Goal: Task Accomplishment & Management: Use online tool/utility

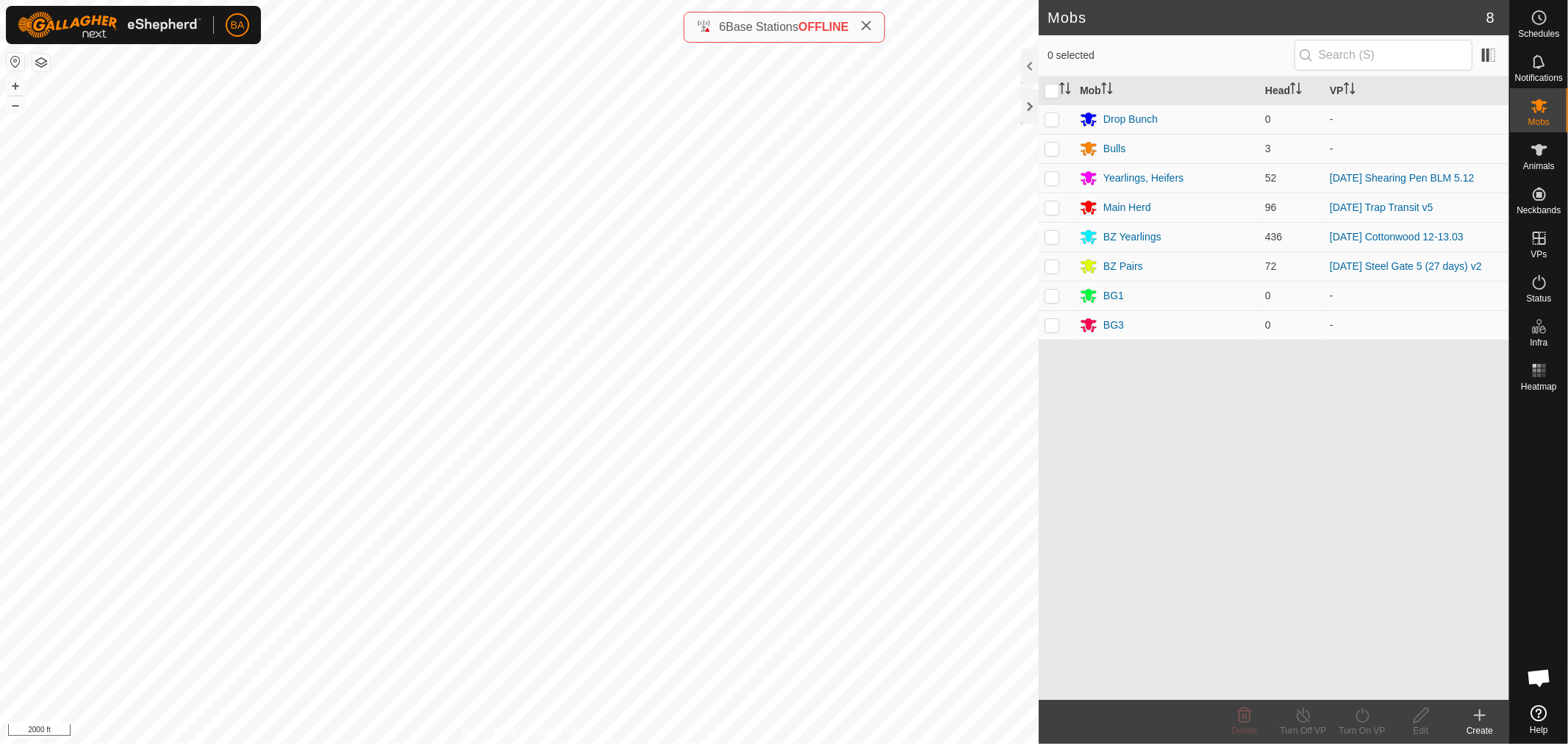
click at [662, 743] on html "BA Schedules Notifications Mobs Animals Neckbands VPs Status Infra Heatmap Help…" at bounding box center [784, 372] width 1568 height 744
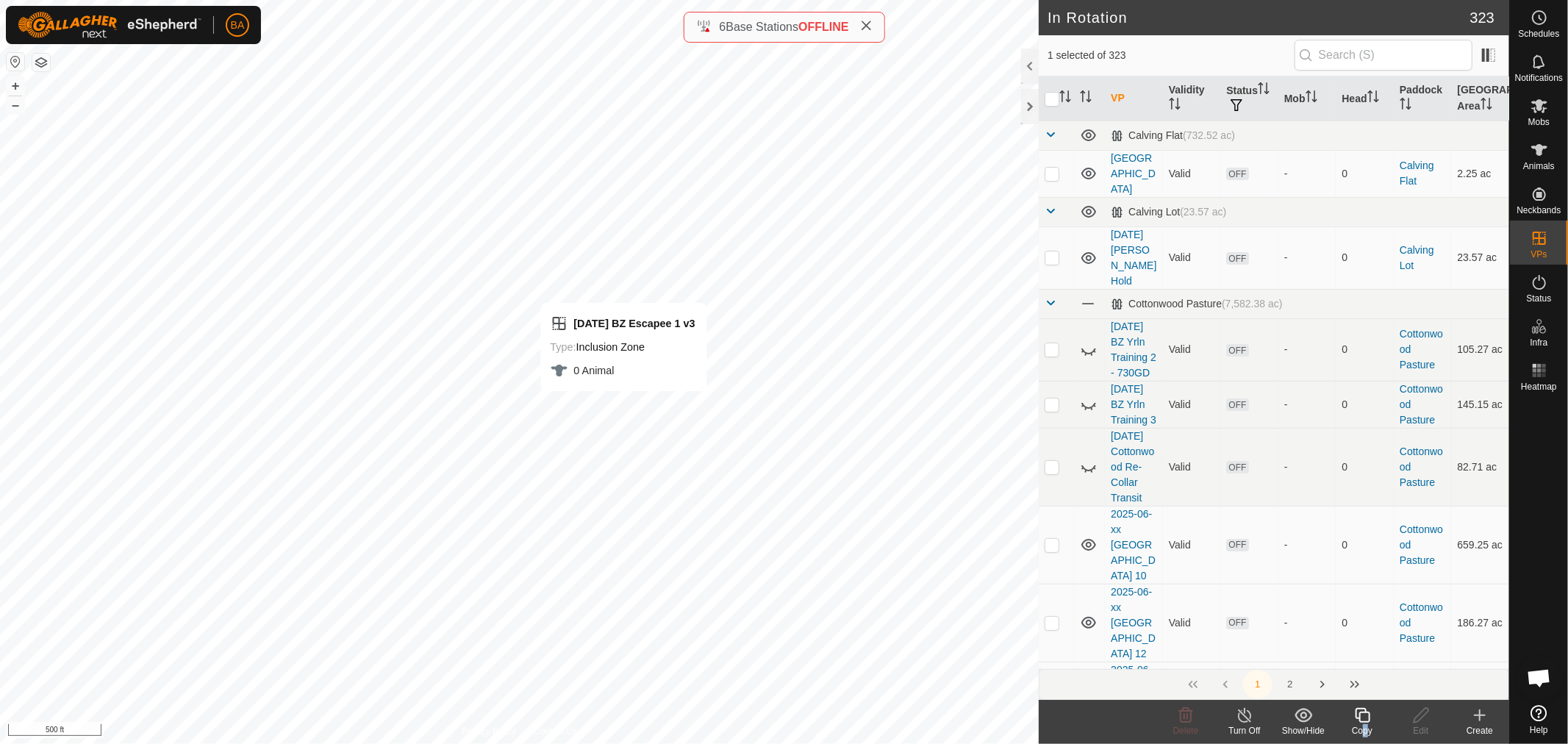
click at [1361, 727] on div "Copy" at bounding box center [1362, 730] width 59 height 13
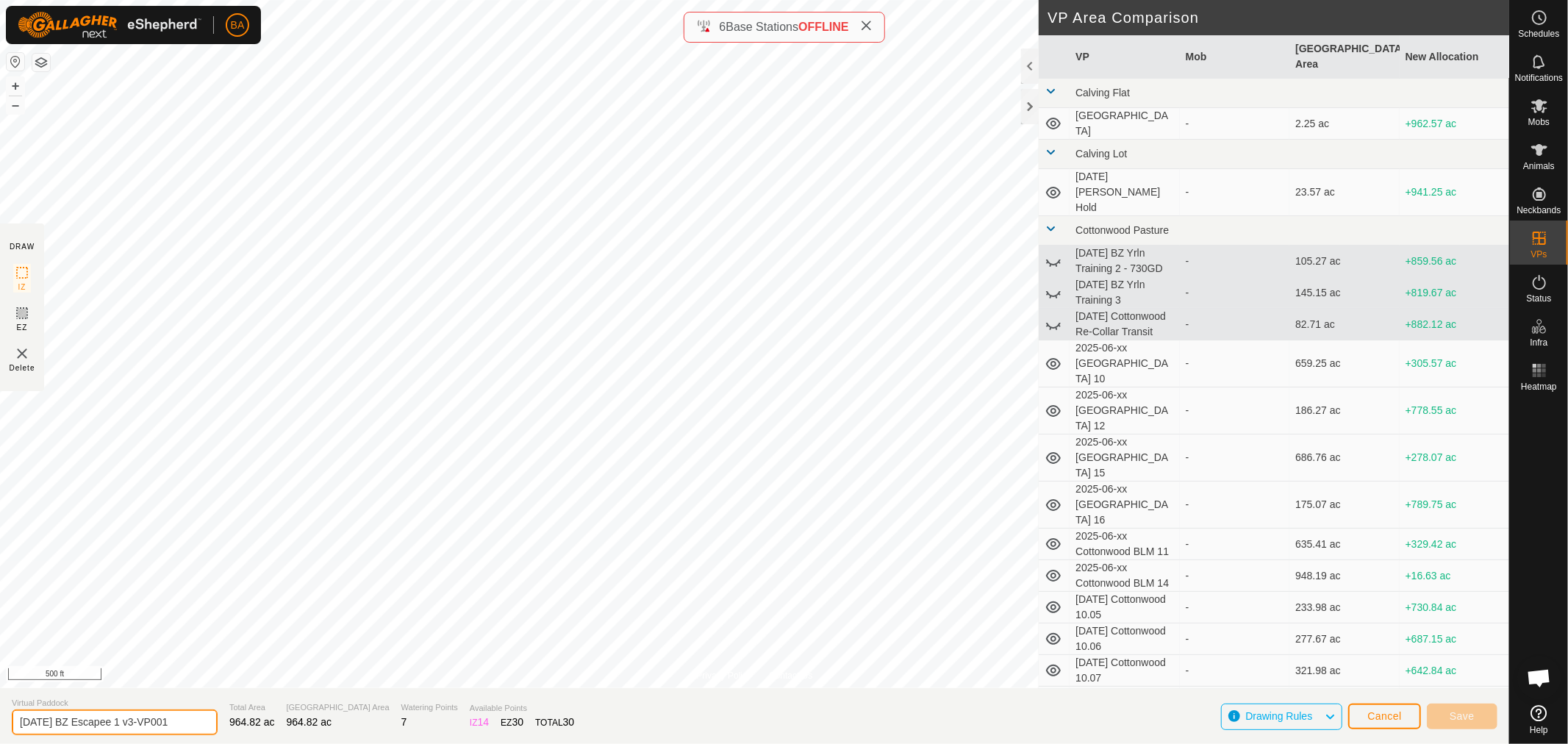
drag, startPoint x: 145, startPoint y: 719, endPoint x: 333, endPoint y: 733, distance: 188.5
click at [333, 733] on section "Virtual Paddock [DATE] BZ Escapee 1 v3-VP001 Total Area 964.82 ac Grazing Area …" at bounding box center [754, 716] width 1509 height 56
type input "[DATE] BZ Escapee 1 v4"
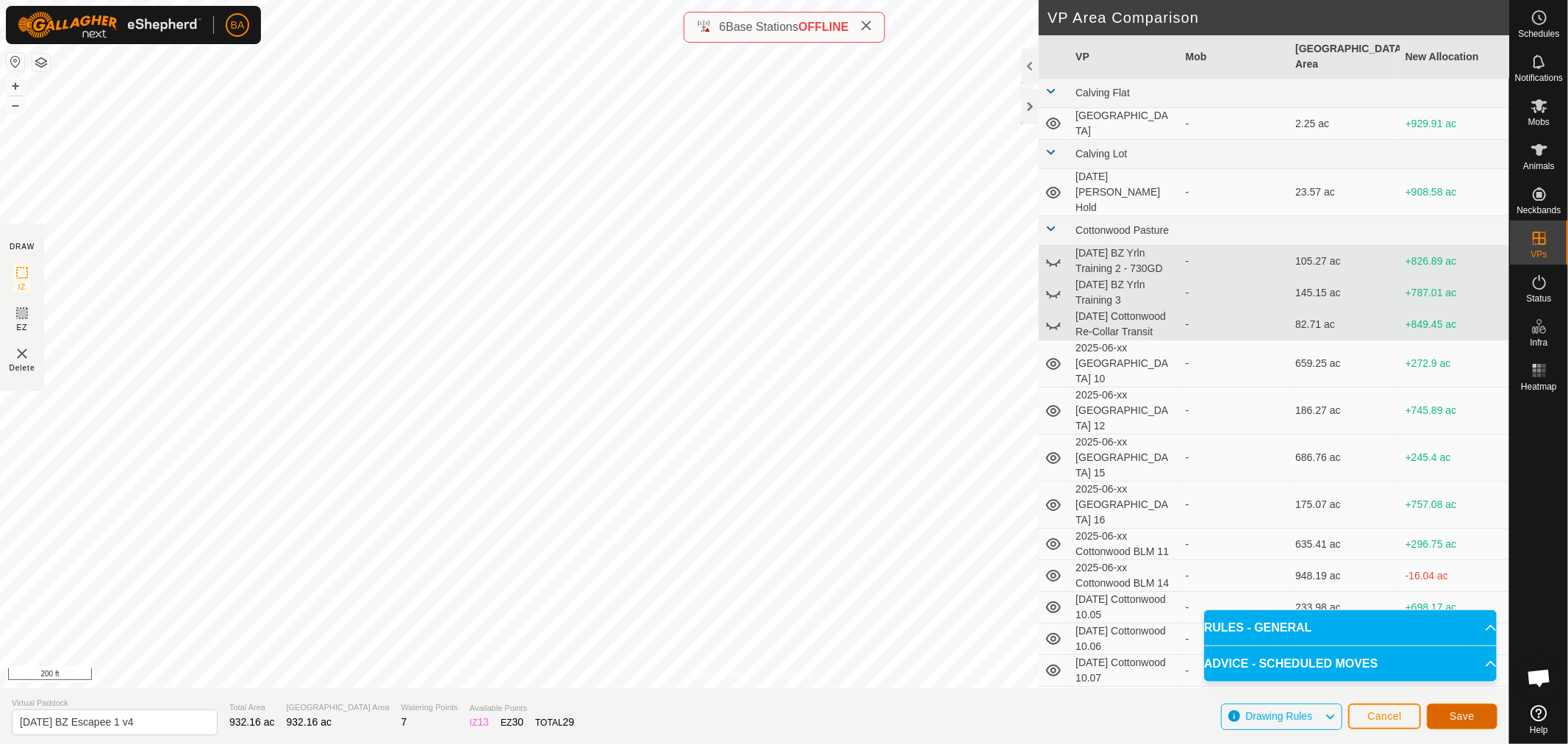
click at [1469, 721] on button "Save" at bounding box center [1462, 716] width 71 height 26
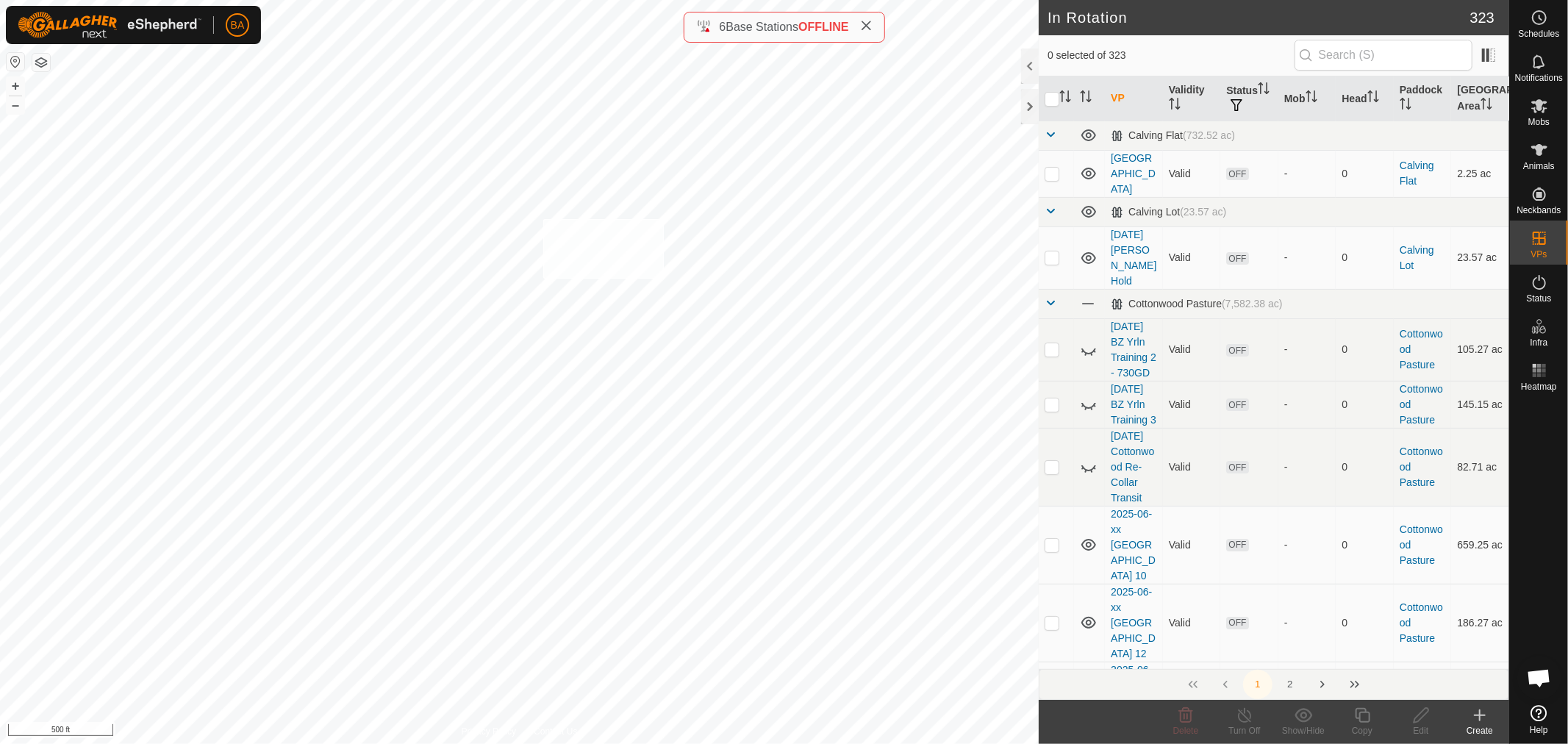
checkbox input "true"
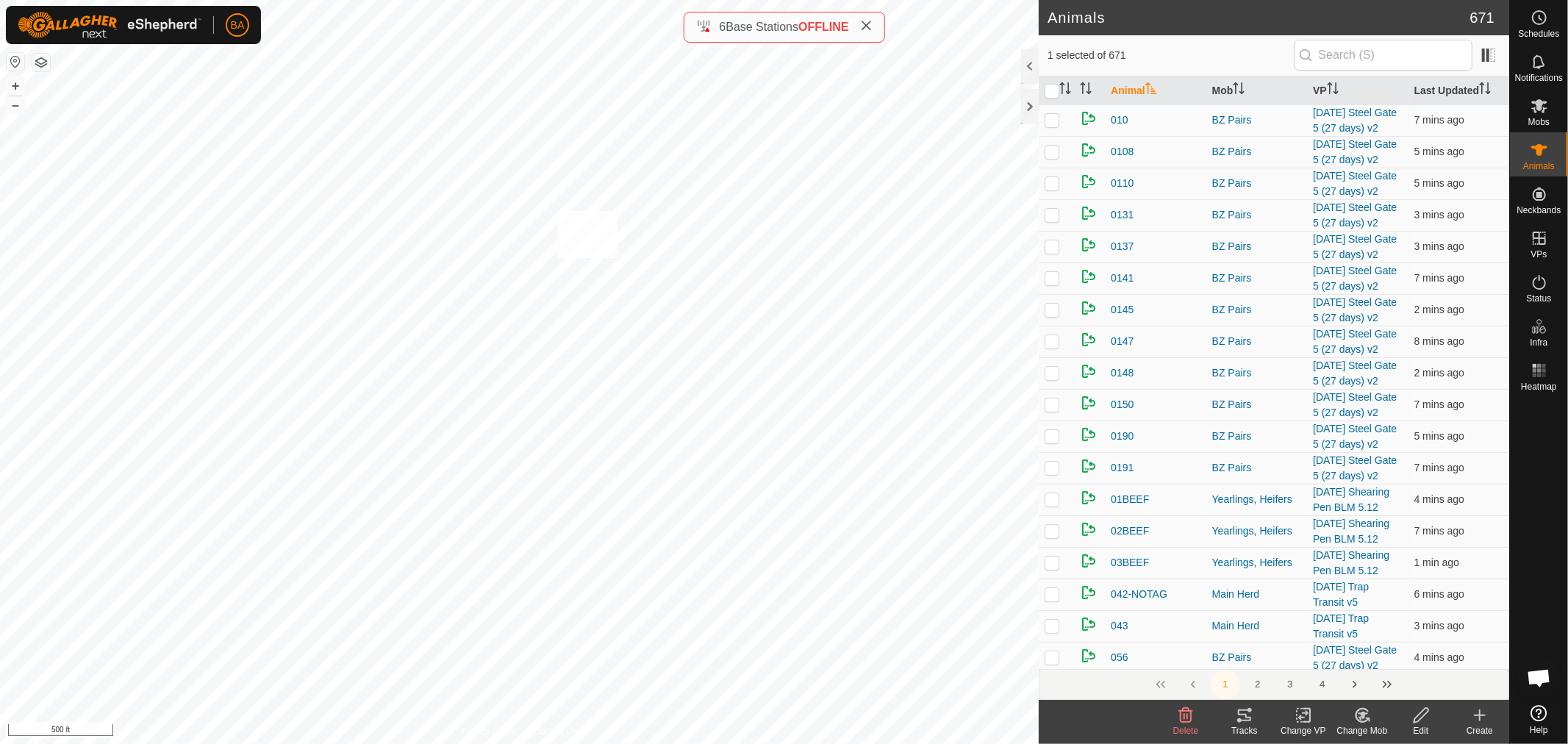
checkbox input "true"
click at [1300, 719] on icon at bounding box center [1303, 716] width 10 height 9
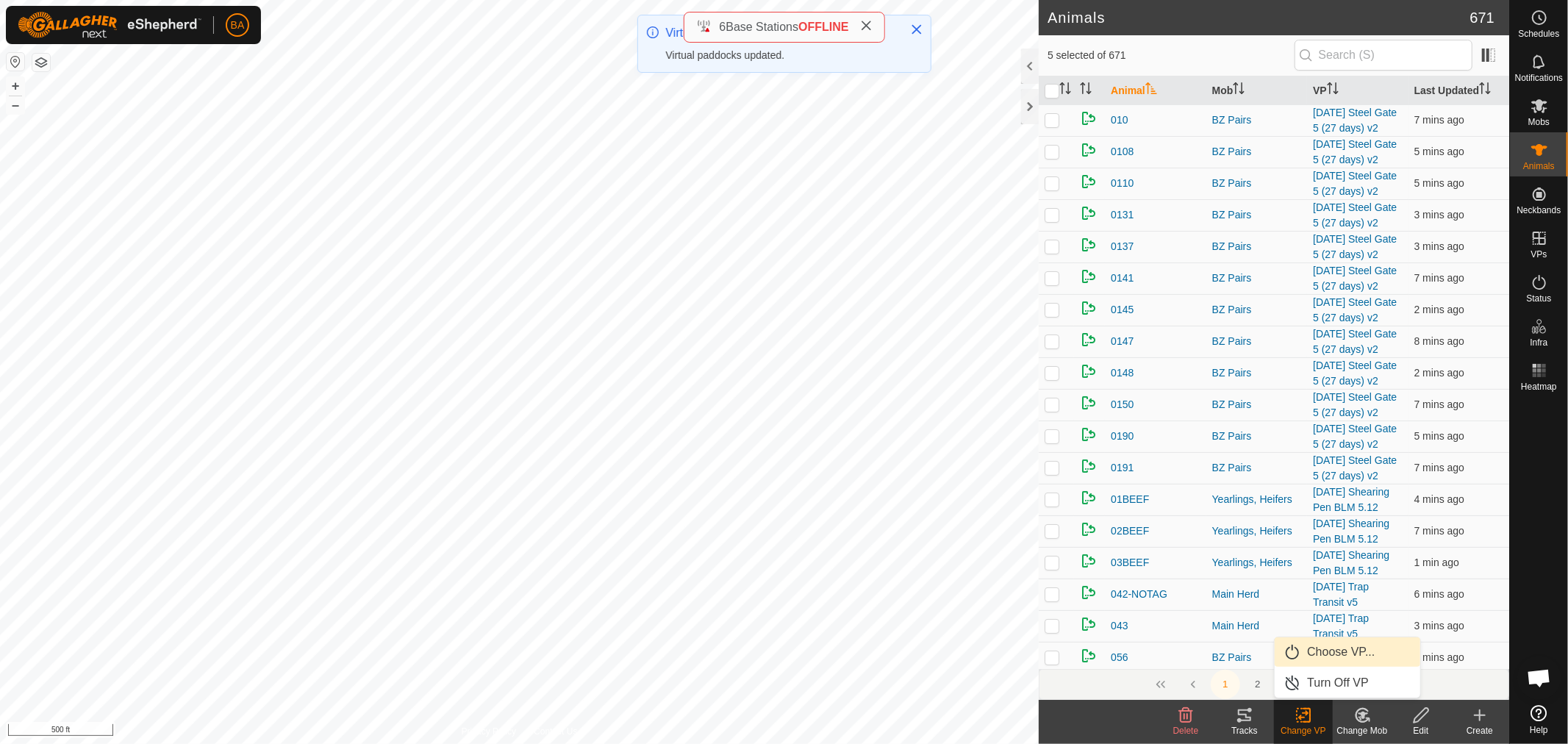
click at [1324, 649] on link "Choose VP..." at bounding box center [1348, 652] width 145 height 29
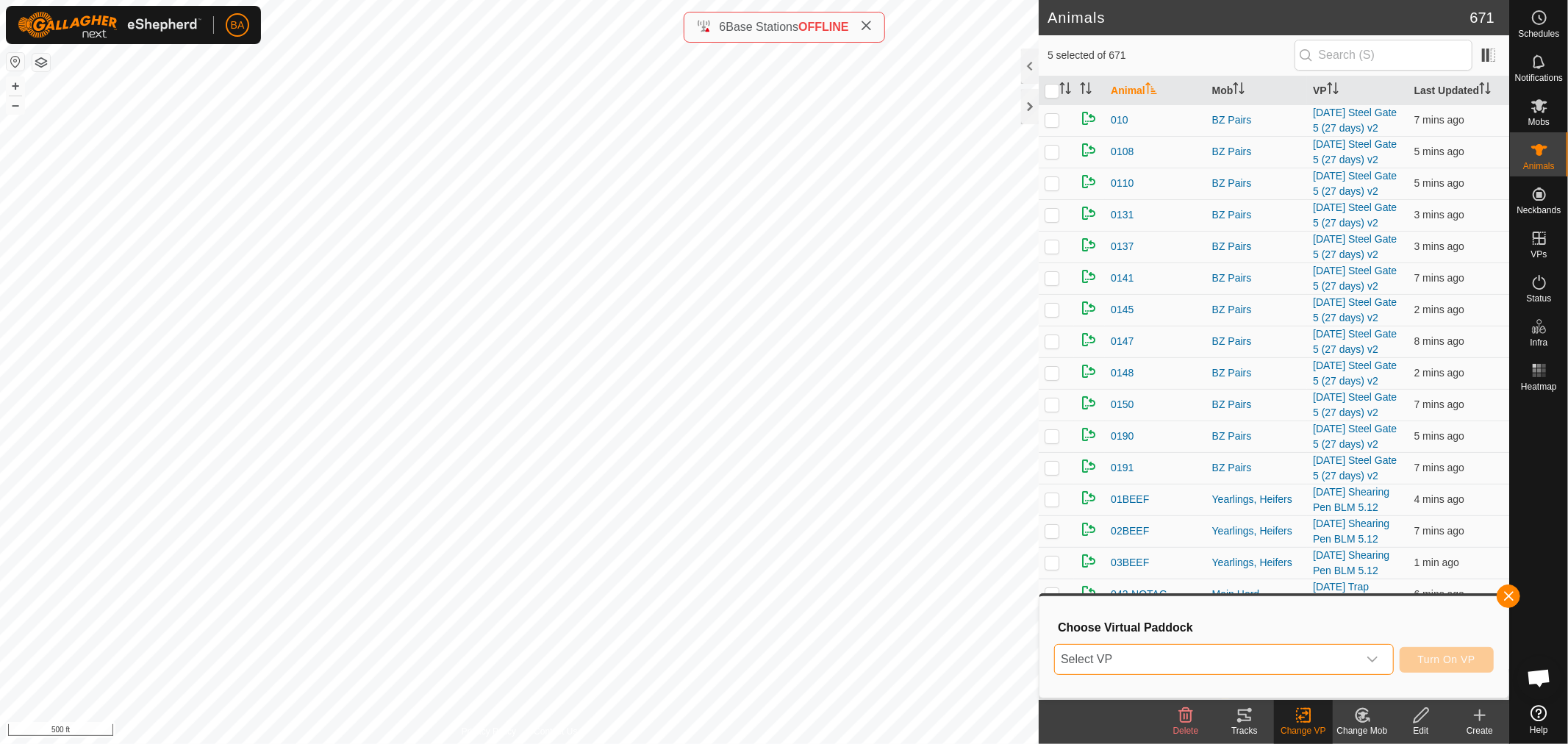
click at [1325, 650] on span "Select VP" at bounding box center [1207, 659] width 303 height 29
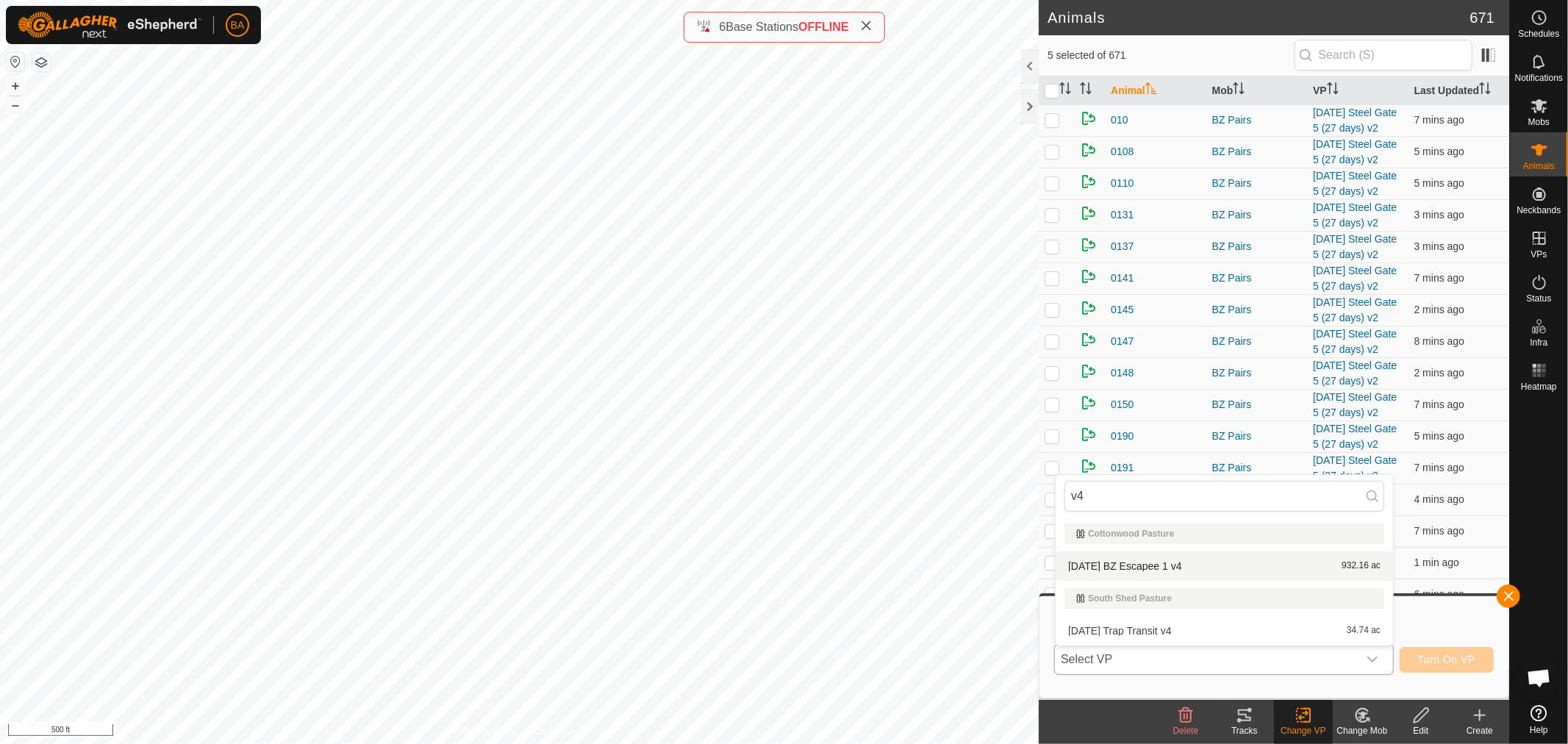
type input "v4"
click at [1232, 569] on li "[DATE] BZ Escapee 1 v4 932.16 ac" at bounding box center [1224, 566] width 337 height 29
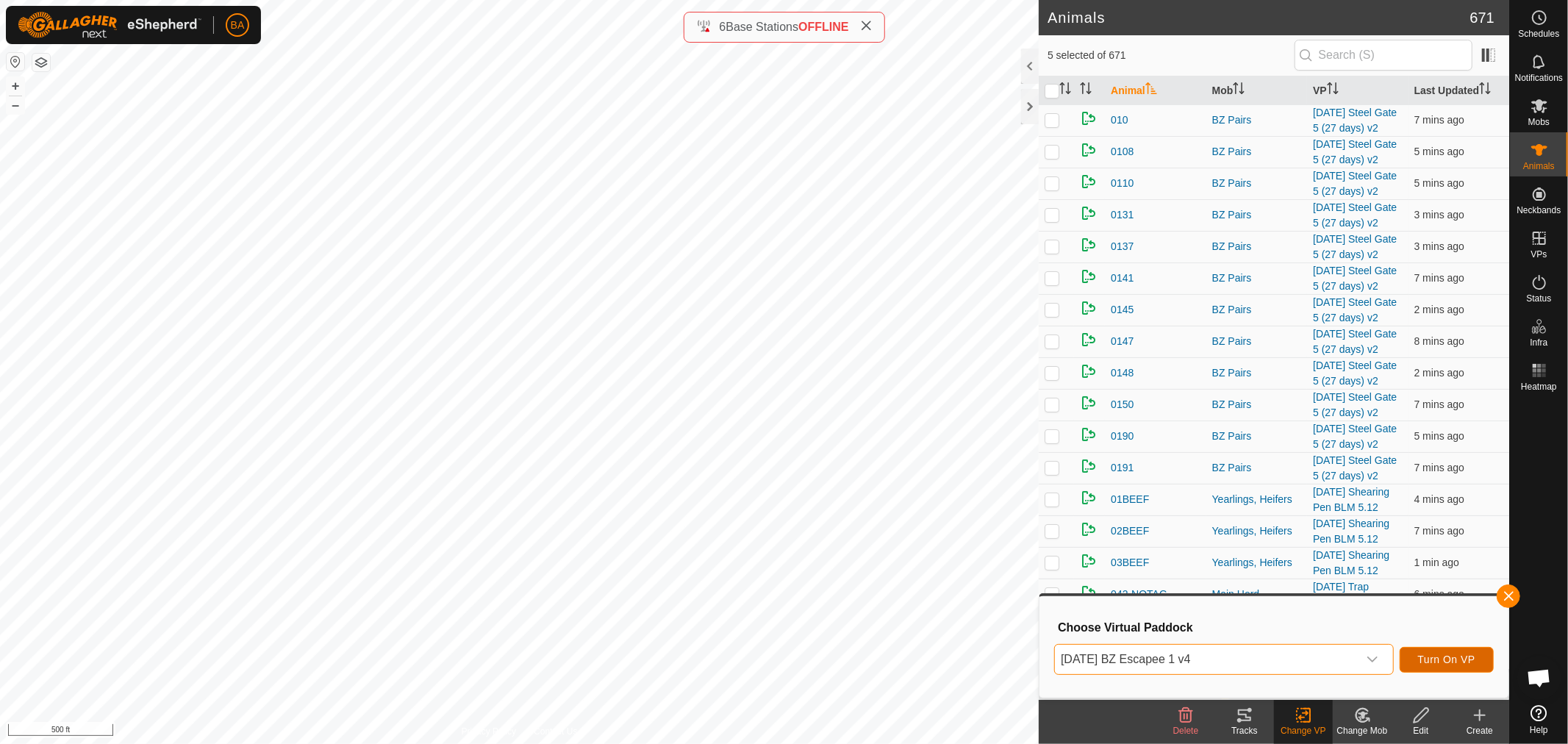
click at [1437, 658] on span "Turn On VP" at bounding box center [1447, 659] width 57 height 12
